Goal: Transaction & Acquisition: Purchase product/service

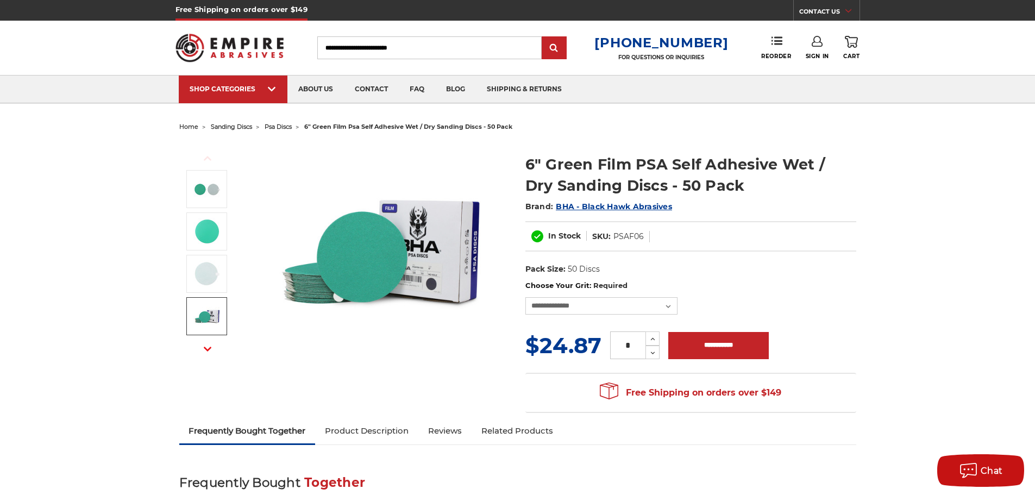
click at [771, 225] on div "In Stock SKU: PSAF06" at bounding box center [690, 236] width 331 height 30
click at [627, 237] on dd "PSAF06" at bounding box center [628, 236] width 30 height 11
copy dd "PSAF06"
